Goal: Check status

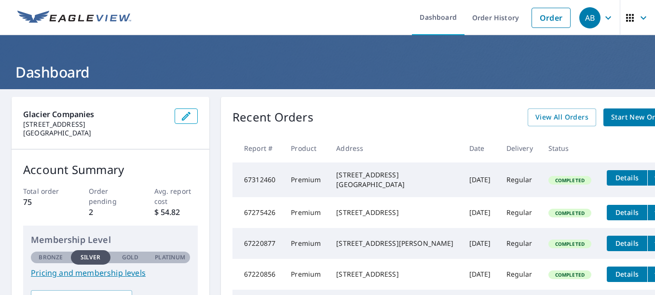
drag, startPoint x: 651, startPoint y: 97, endPoint x: 416, endPoint y: 161, distance: 243.6
click at [416, 161] on th "Address" at bounding box center [394, 148] width 133 height 28
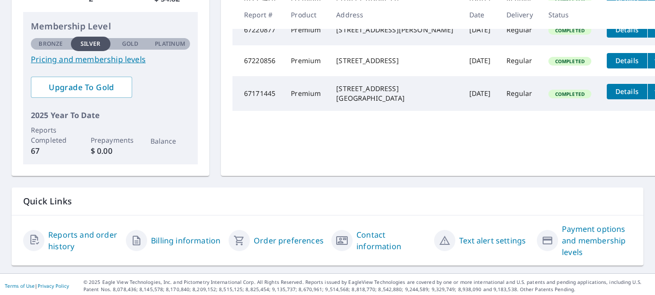
scroll to position [230, 0]
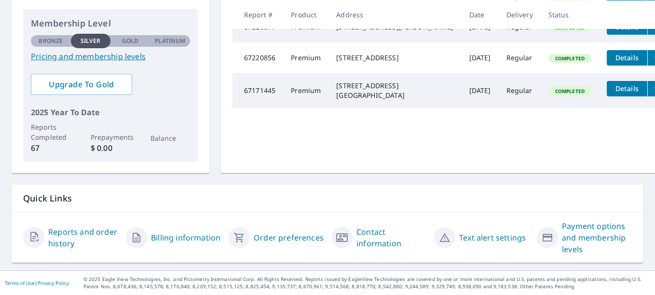
click at [78, 226] on link "Reports and order history" at bounding box center [83, 237] width 70 height 23
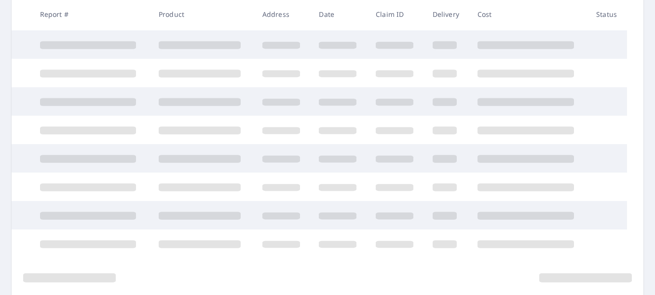
scroll to position [230, 0]
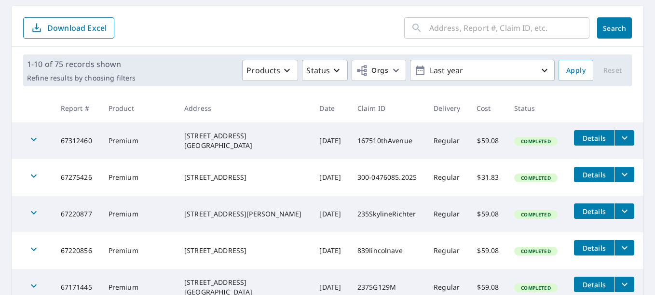
scroll to position [94, 0]
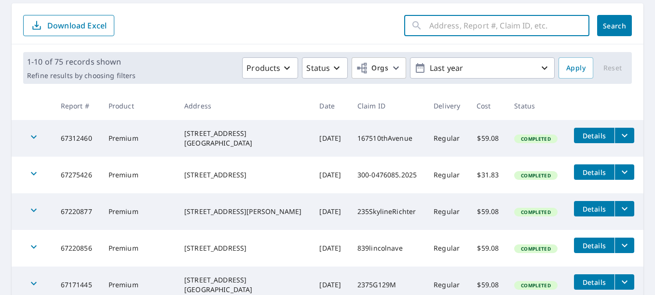
click at [455, 30] on input "text" at bounding box center [509, 25] width 160 height 27
type input "[STREET_ADDRESS]"
click button "Search" at bounding box center [614, 25] width 35 height 21
